Goal: Find specific page/section: Find specific page/section

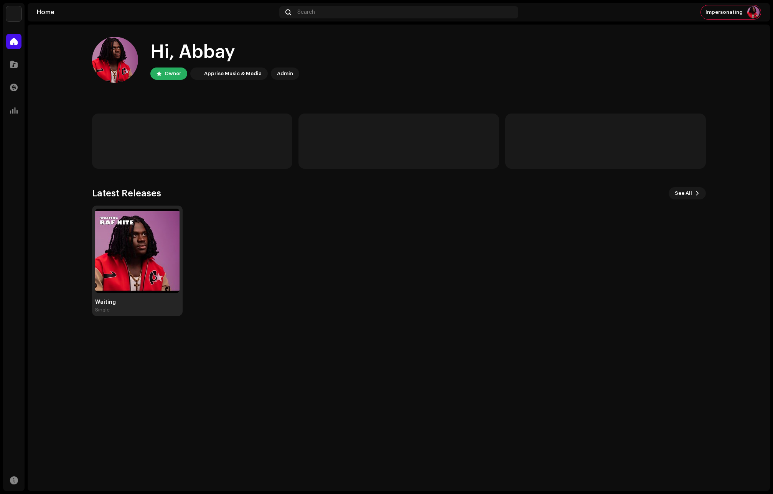
click at [138, 234] on img at bounding box center [137, 251] width 84 height 84
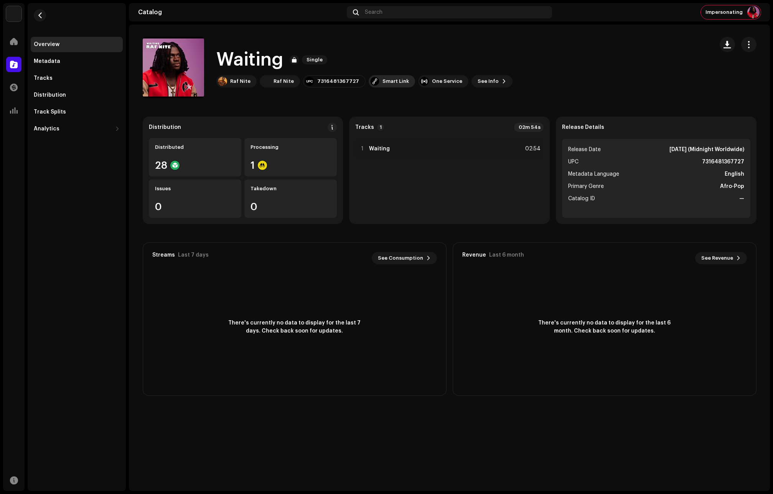
click at [387, 81] on div "Smart Link" at bounding box center [395, 81] width 26 height 6
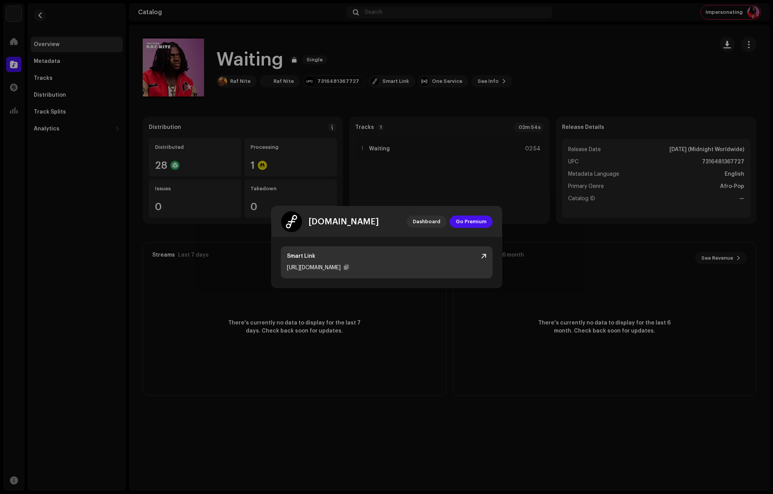
click at [480, 254] on div "Smart Link" at bounding box center [386, 256] width 199 height 8
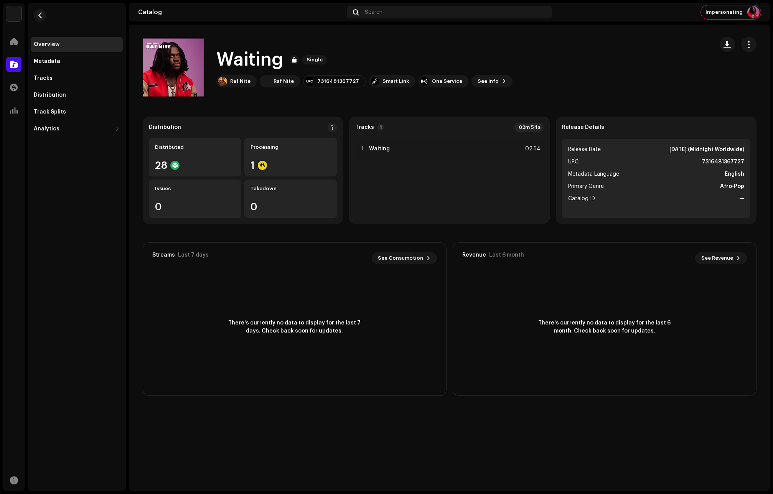
click at [462, 176] on div "[DOMAIN_NAME] Dashboard Go Premium Smart Link [URL][DOMAIN_NAME]" at bounding box center [386, 247] width 773 height 494
click at [273, 163] on div "1" at bounding box center [290, 165] width 80 height 10
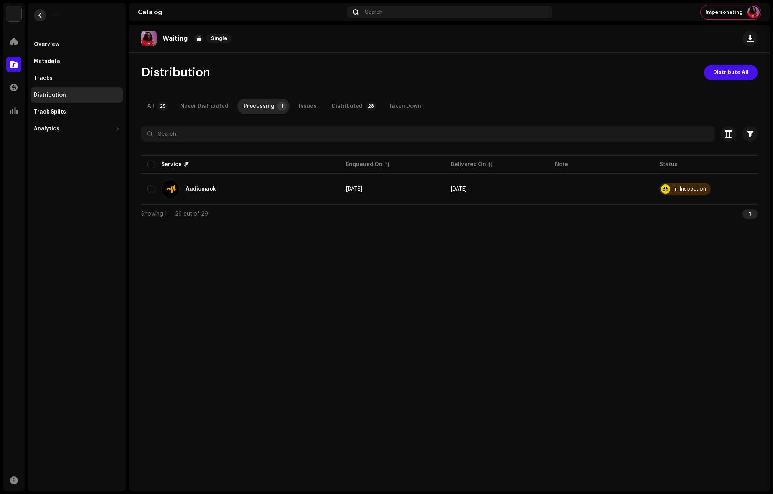
click at [38, 17] on span "button" at bounding box center [40, 15] width 6 height 6
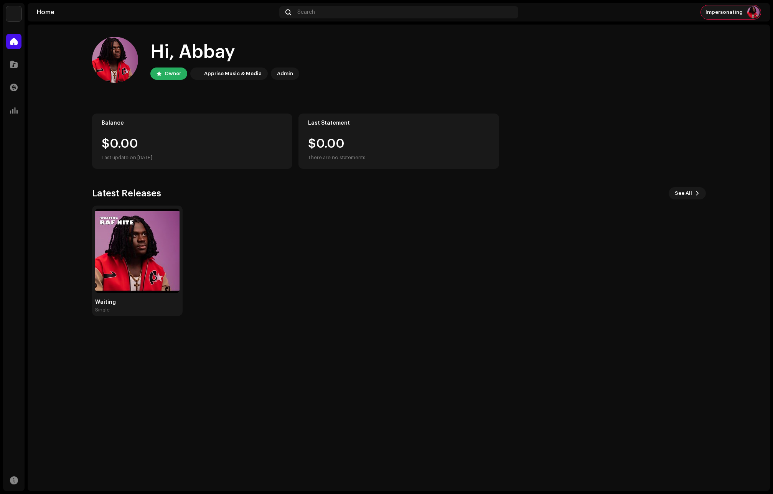
click at [733, 14] on span "Impersonating" at bounding box center [723, 12] width 37 height 6
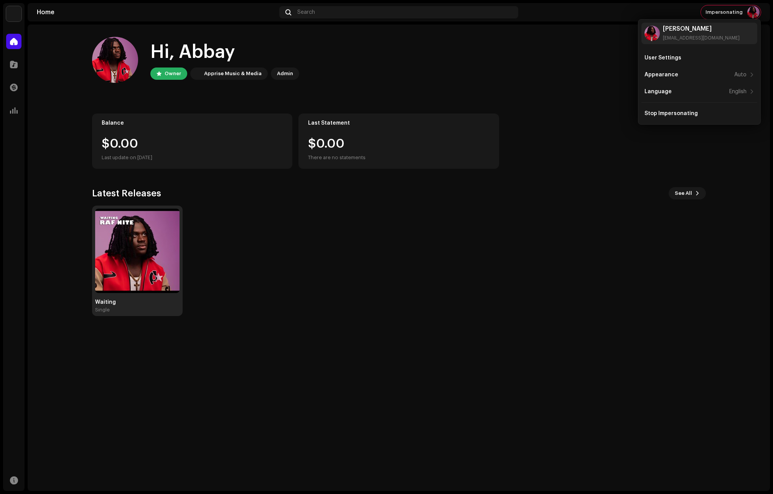
click at [134, 268] on img at bounding box center [137, 251] width 84 height 84
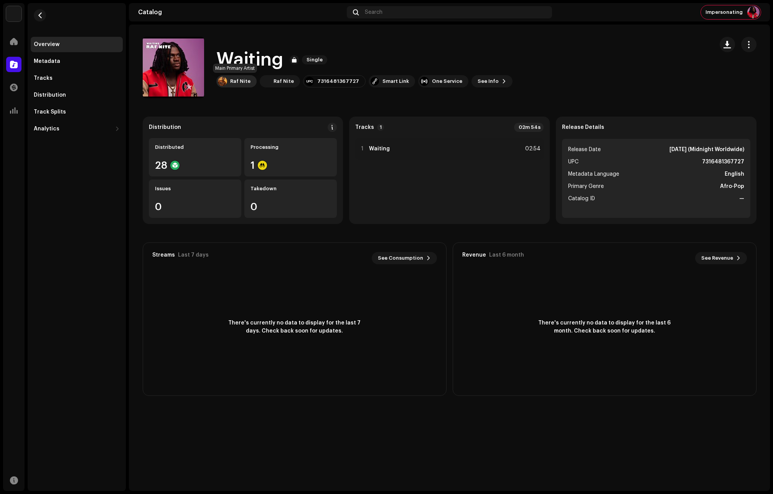
click at [240, 79] on div "Raf Nite" at bounding box center [240, 81] width 20 height 6
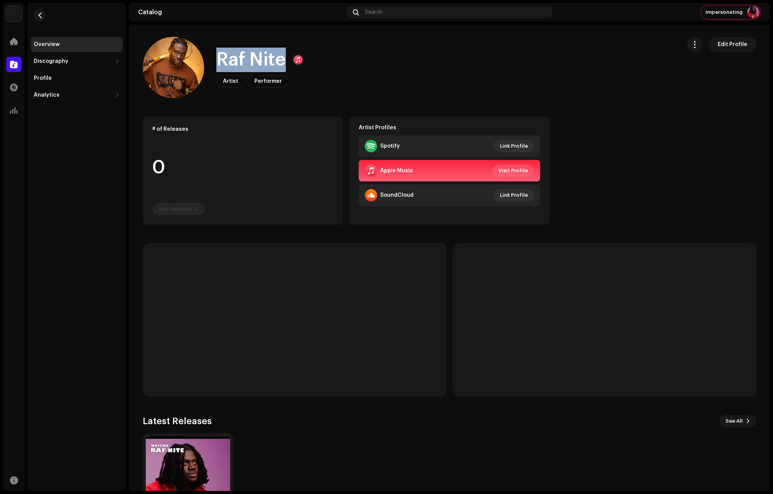
drag, startPoint x: 282, startPoint y: 61, endPoint x: 219, endPoint y: 62, distance: 63.7
click at [219, 62] on h1 "Raf Nite" at bounding box center [250, 60] width 69 height 25
copy h1 "Raf Nite"
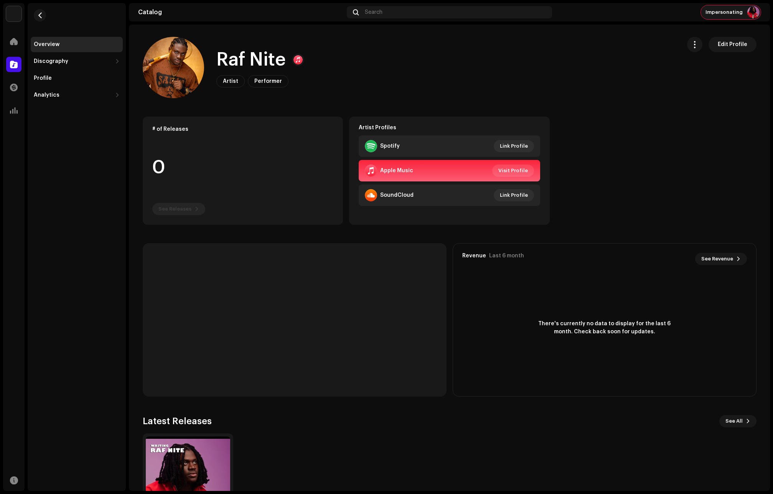
click at [738, 14] on span "Impersonating" at bounding box center [723, 12] width 37 height 6
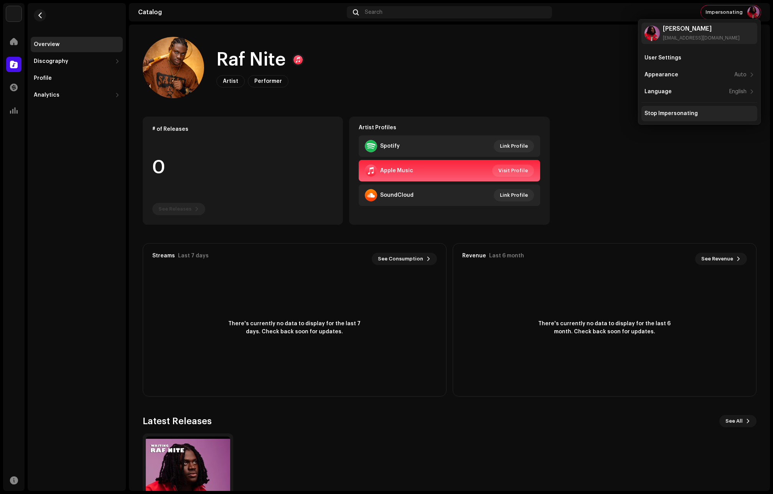
click at [677, 106] on div "Stop Impersonating" at bounding box center [699, 113] width 116 height 15
